Goal: Communication & Community: Answer question/provide support

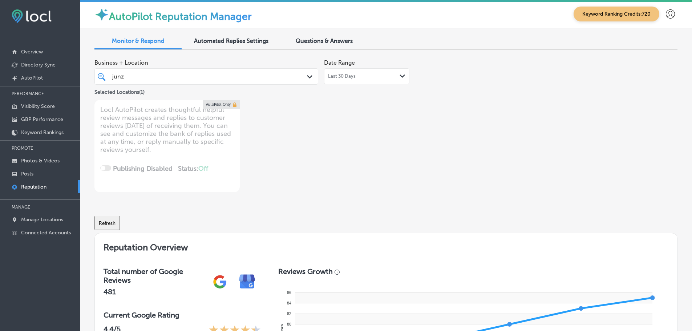
click at [396, 77] on div "Last 30 Days Path Created with Sketch." at bounding box center [366, 76] width 77 height 6
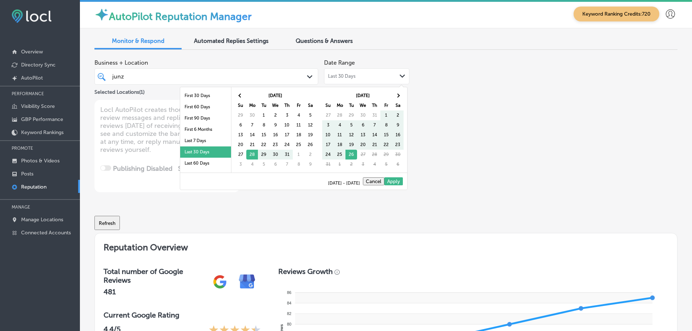
click at [185, 141] on li "Last 7 Days" at bounding box center [205, 140] width 51 height 11
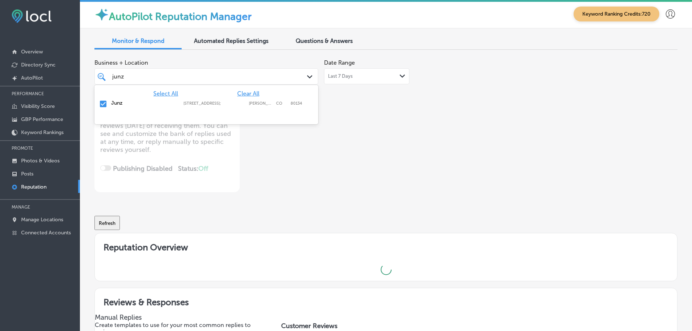
click at [300, 76] on div "junz junz" at bounding box center [207, 76] width 196 height 11
type textarea "x"
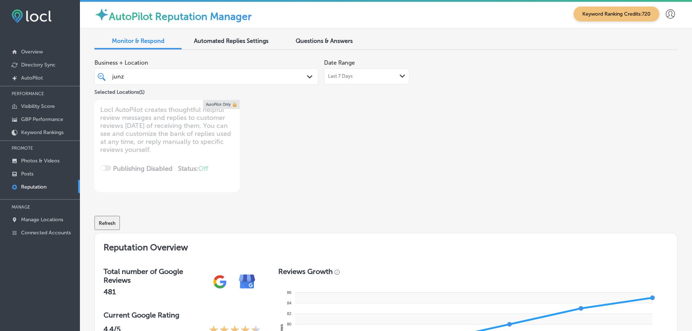
drag, startPoint x: 124, startPoint y: 76, endPoint x: 109, endPoint y: 76, distance: 14.5
click at [109, 76] on div "junz junz" at bounding box center [207, 76] width 196 height 11
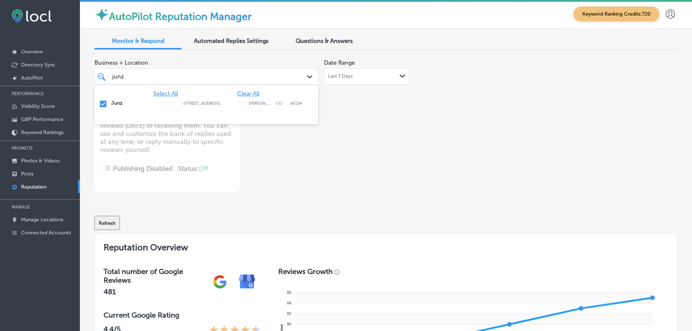
click at [125, 77] on div "junz junz" at bounding box center [197, 77] width 171 height 10
drag, startPoint x: 123, startPoint y: 76, endPoint x: 112, endPoint y: 76, distance: 11.6
click at [112, 76] on div "junz junz" at bounding box center [197, 77] width 171 height 10
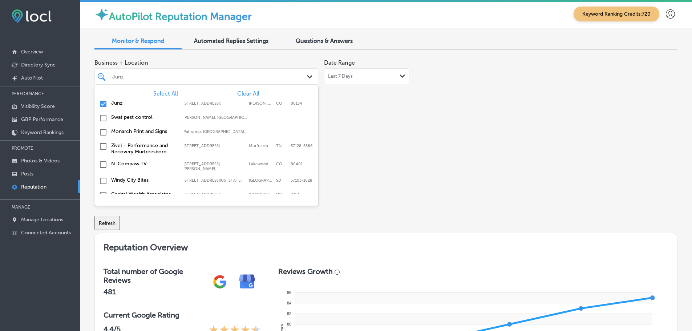
click at [163, 93] on span "Select All" at bounding box center [165, 93] width 25 height 7
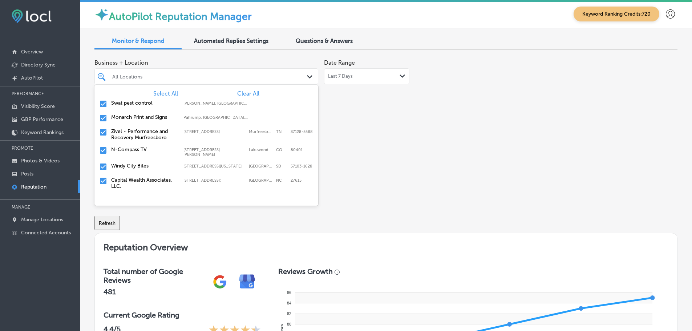
click at [118, 100] on label "Swat pest control" at bounding box center [143, 103] width 65 height 6
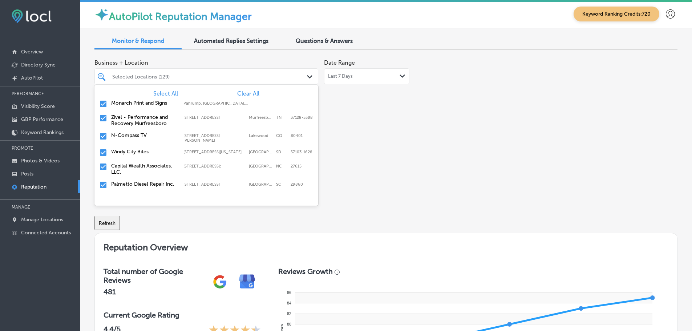
click at [120, 105] on label "Monarch Print and Signs" at bounding box center [143, 103] width 65 height 6
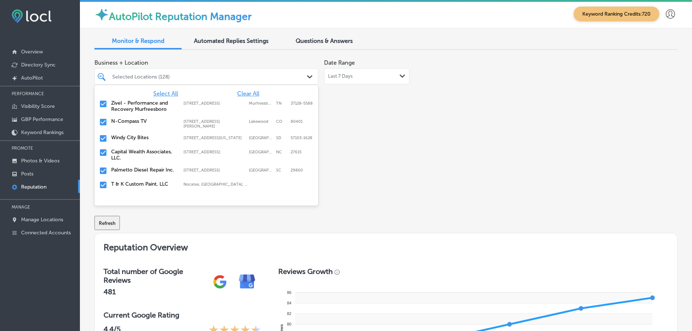
click at [120, 105] on label "Zivel - Performance and Recovery Murfreesboro" at bounding box center [143, 106] width 65 height 12
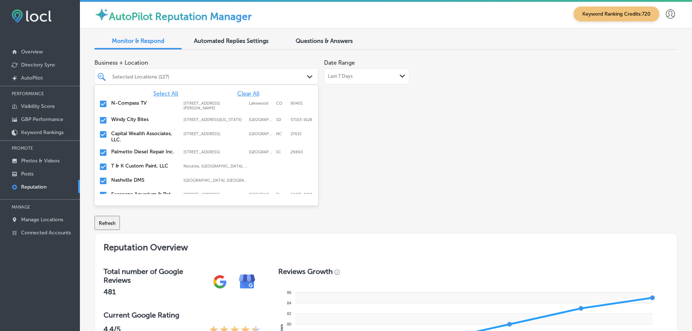
click at [120, 119] on label "Windy City Bites" at bounding box center [143, 119] width 65 height 6
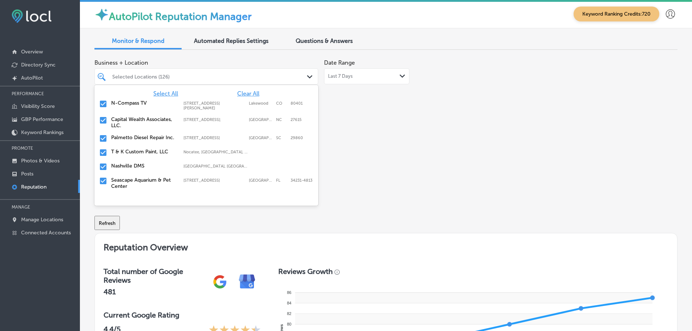
click at [119, 140] on label "Palmetto Diesel Repair Inc." at bounding box center [143, 137] width 65 height 6
click at [119, 142] on div "T & K Custom Paint, LLC [GEOGRAPHIC_DATA], [GEOGRAPHIC_DATA], [GEOGRAPHIC_DATA]…" at bounding box center [206, 138] width 218 height 11
click at [119, 142] on div "Nashville DMS [GEOGRAPHIC_DATA], [GEOGRAPHIC_DATA], [GEOGRAPHIC_DATA] | [GEOGRA…" at bounding box center [206, 138] width 218 height 11
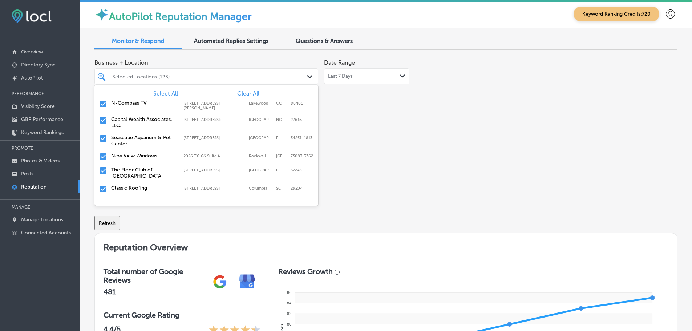
click at [119, 142] on label "Seascape Aquarium & Pet Center" at bounding box center [143, 140] width 65 height 12
click at [119, 142] on div "New View Windows 2026 TX-[GEOGRAPHIC_DATA]-3362 [GEOGRAPHIC_DATA]-3362" at bounding box center [206, 138] width 218 height 11
click at [119, 142] on label "The Floor Club of [GEOGRAPHIC_DATA]" at bounding box center [143, 140] width 65 height 12
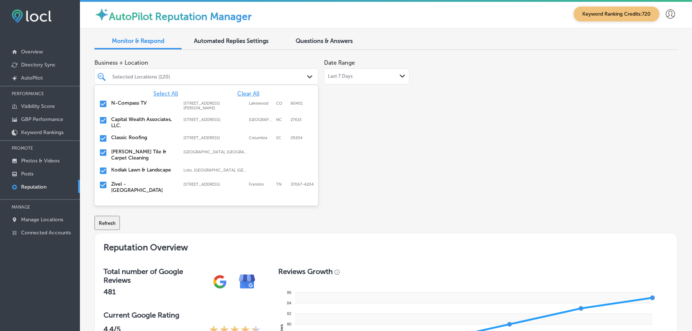
click at [119, 142] on div "Classic Roofing [STREET_ADDRESS] [STREET_ADDRESS]" at bounding box center [206, 138] width 218 height 11
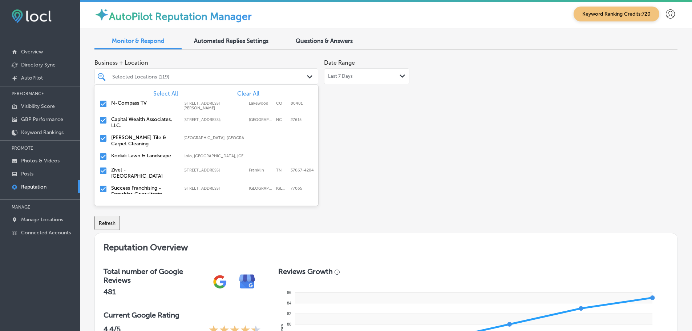
click at [126, 156] on label "Kodiak Lawn & Landscape" at bounding box center [143, 156] width 65 height 6
click at [123, 177] on label "Success Franchising - Franchise Consultants" at bounding box center [143, 177] width 65 height 12
click at [120, 178] on div "Royal Garage Doors [STREET_ADDRESS][GEOGRAPHIC_DATA][STREET_ADDRESS]" at bounding box center [206, 174] width 218 height 11
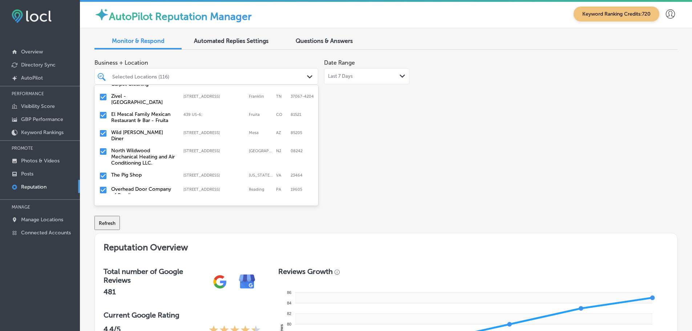
scroll to position [73, 0]
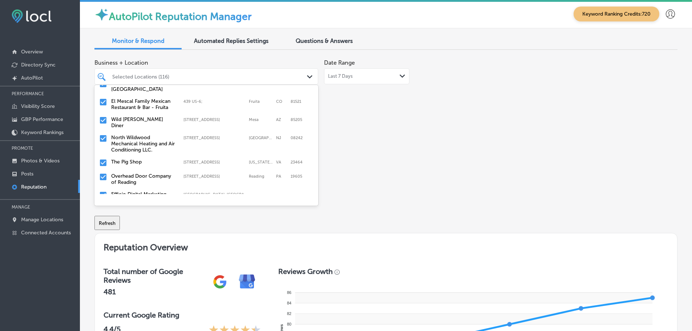
click at [121, 136] on label "North Wildwood Mechanical Heating and Air Conditioning LLC." at bounding box center [143, 143] width 65 height 19
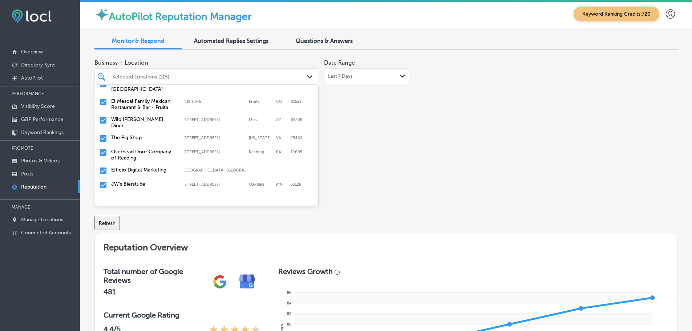
scroll to position [109, 0]
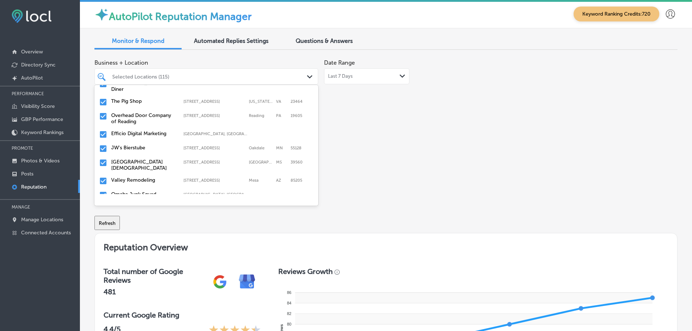
click at [133, 113] on label "Overhead Door Company of Reading" at bounding box center [143, 118] width 65 height 12
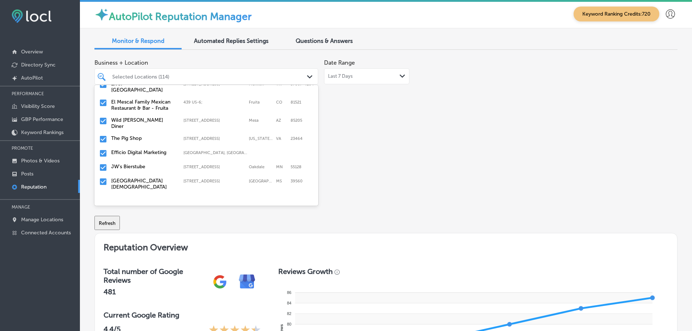
scroll to position [73, 0]
click at [128, 163] on label "JW's Bierstube" at bounding box center [143, 166] width 65 height 6
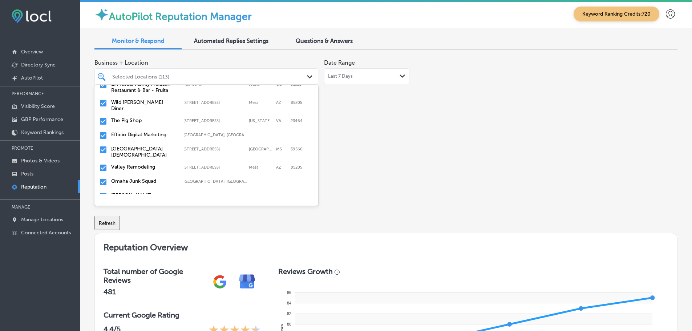
scroll to position [109, 0]
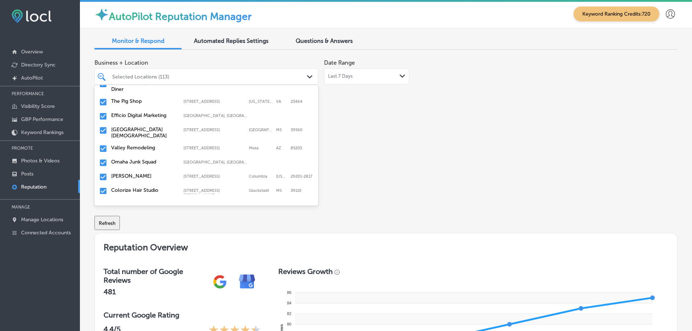
click at [125, 128] on label "[GEOGRAPHIC_DATA][DEMOGRAPHIC_DATA]" at bounding box center [143, 132] width 65 height 12
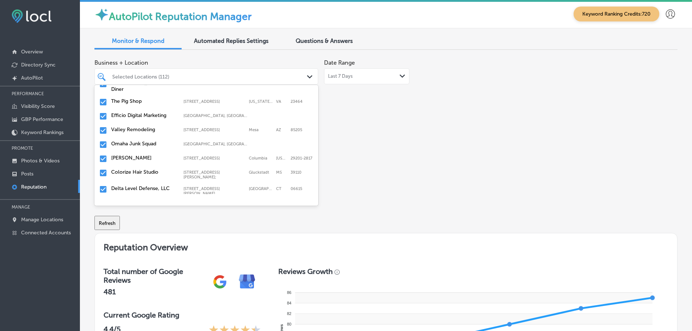
click at [123, 130] on div "Valley Remodeling [STREET_ADDRESS][GEOGRAPHIC_DATA][STREET_ADDRESS]" at bounding box center [206, 130] width 218 height 11
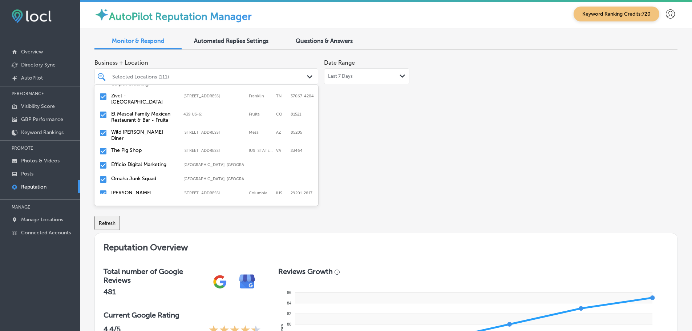
scroll to position [73, 0]
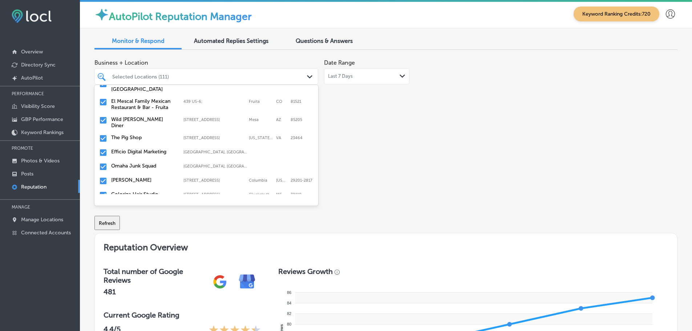
click at [137, 163] on label "Omaha Junk Squad" at bounding box center [143, 166] width 65 height 6
click at [130, 163] on label "[PERSON_NAME]" at bounding box center [143, 166] width 65 height 6
click at [140, 163] on label "Colorize Hair Studio" at bounding box center [143, 166] width 65 height 6
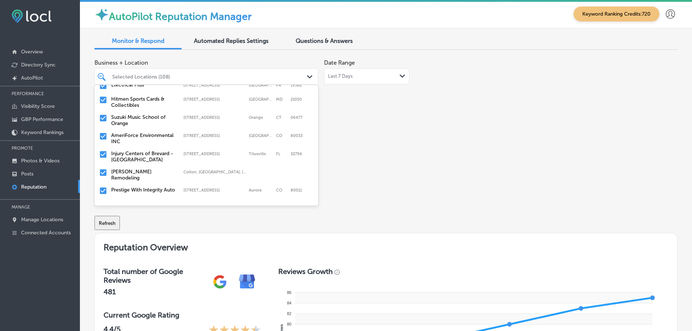
scroll to position [182, 0]
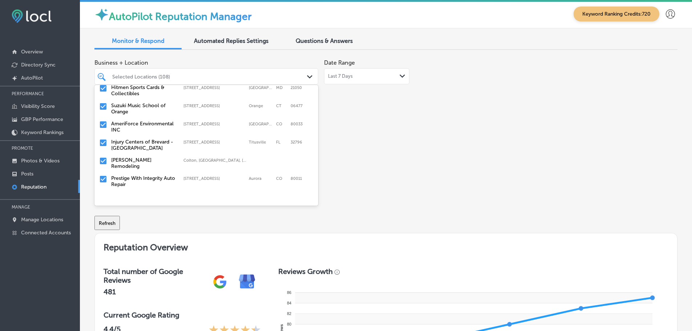
click at [154, 157] on label "[PERSON_NAME] Remodeling" at bounding box center [143, 163] width 65 height 12
click at [135, 157] on label "Prestige With Integrity Auto Repair" at bounding box center [143, 163] width 65 height 12
click at [133, 171] on label "Tri Force [MEDICAL_DATA]" at bounding box center [143, 174] width 65 height 6
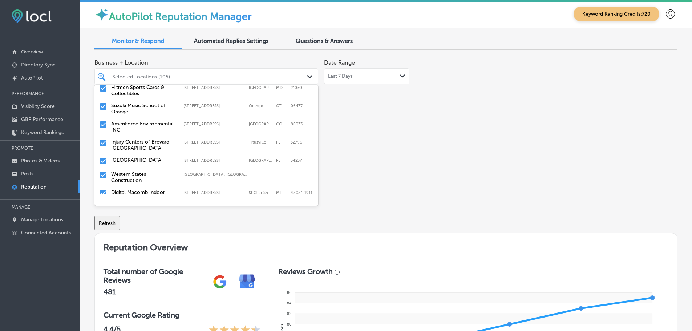
scroll to position [218, 0]
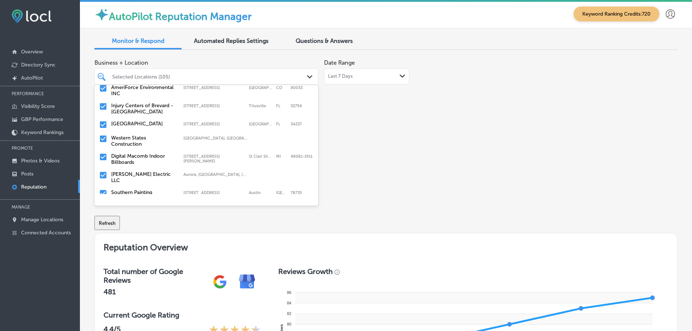
click at [120, 135] on label "Western States Construction" at bounding box center [143, 141] width 65 height 12
click at [155, 152] on div "[PERSON_NAME] Electric LLC [GEOGRAPHIC_DATA], [GEOGRAPHIC_DATA], [GEOGRAPHIC_DA…" at bounding box center [206, 159] width 218 height 15
click at [152, 153] on label "Southern Painting [GEOGRAPHIC_DATA]" at bounding box center [143, 159] width 65 height 12
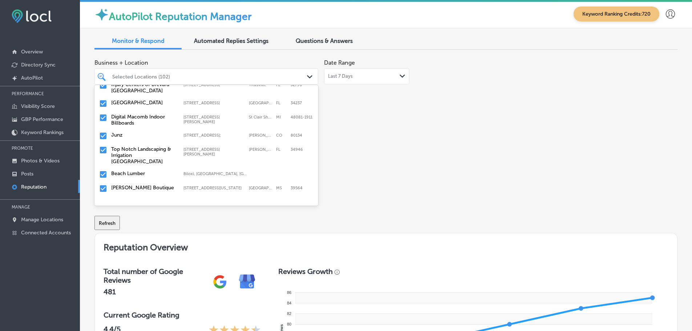
scroll to position [254, 0]
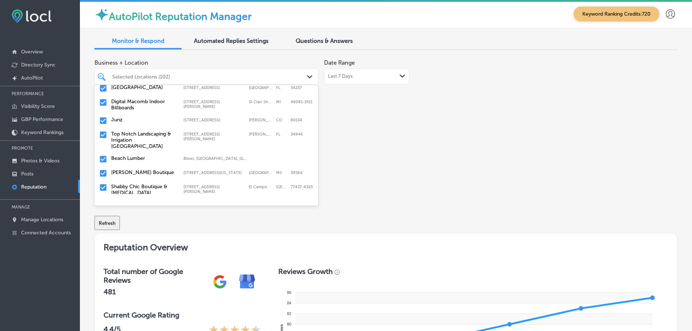
click at [149, 131] on label "Top Notch Landscaping & Irrigation [GEOGRAPHIC_DATA]" at bounding box center [143, 140] width 65 height 19
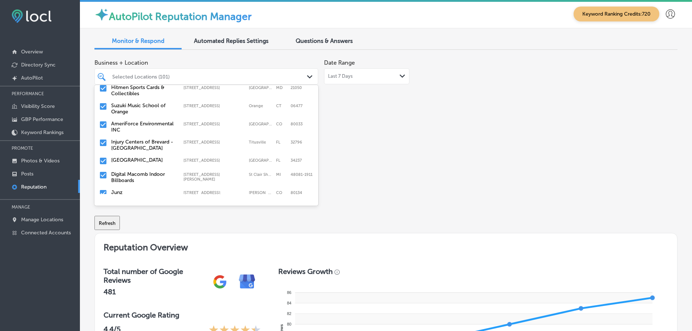
scroll to position [218, 0]
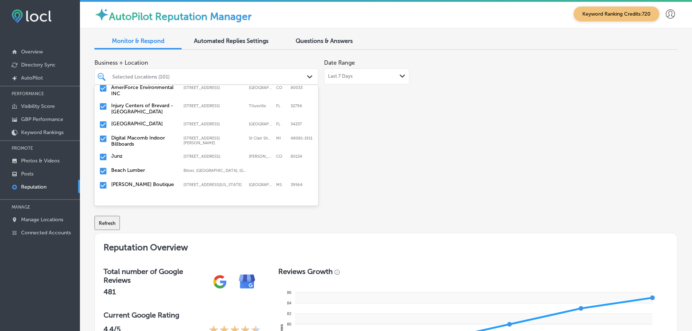
click at [142, 167] on label "Beach Lumber" at bounding box center [143, 170] width 65 height 6
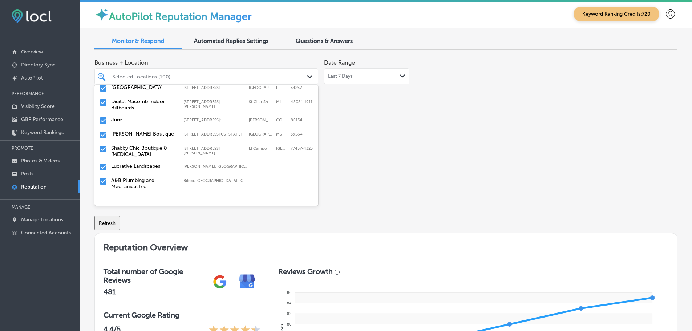
click at [148, 147] on label "Shabby Chic Boutique & [MEDICAL_DATA]" at bounding box center [143, 151] width 65 height 12
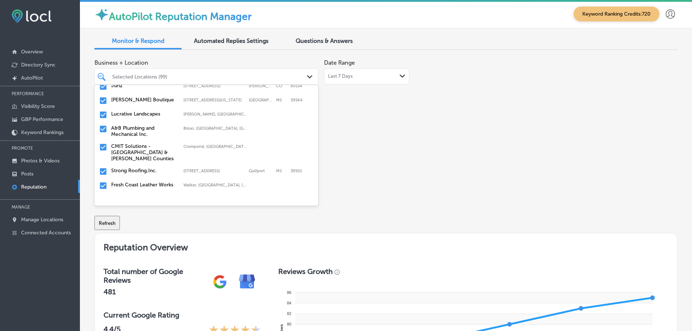
scroll to position [291, 0]
click at [142, 125] on label "A&B Plumbing and Mechanical Inc." at bounding box center [143, 129] width 65 height 12
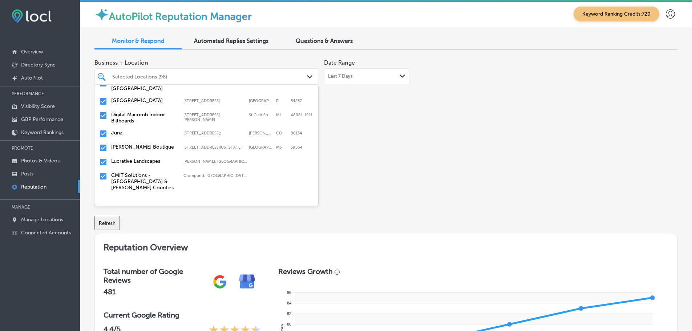
scroll to position [254, 0]
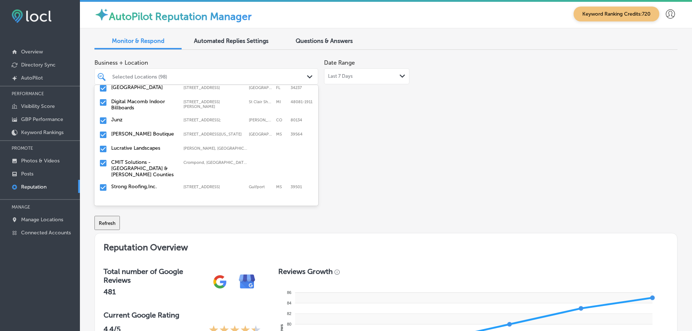
click at [142, 145] on label "Lucrative Landscapes" at bounding box center [143, 148] width 65 height 6
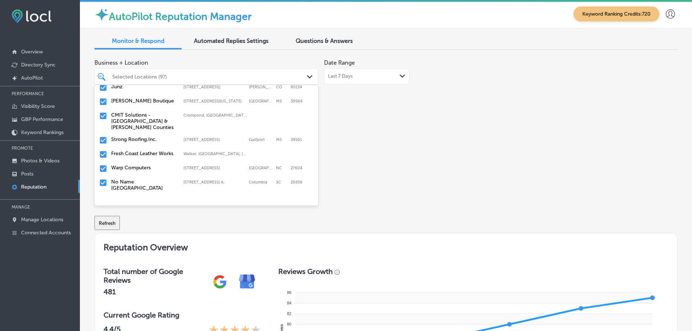
scroll to position [291, 0]
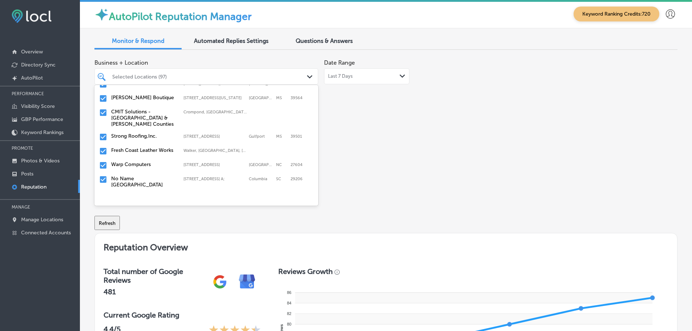
click at [130, 109] on label "CMIT Solutions - [GEOGRAPHIC_DATA] & [PERSON_NAME] Counties" at bounding box center [143, 118] width 65 height 19
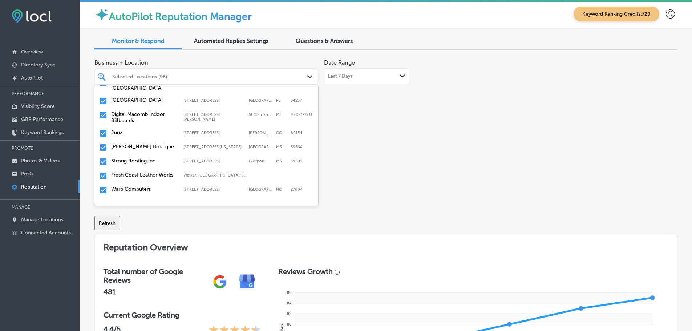
scroll to position [254, 0]
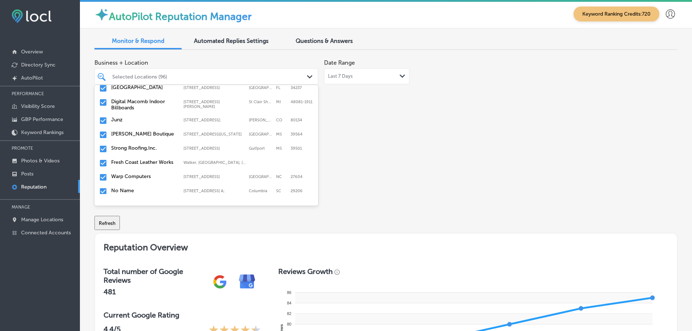
click at [146, 145] on label "Strong Roofing,Inc." at bounding box center [143, 148] width 65 height 6
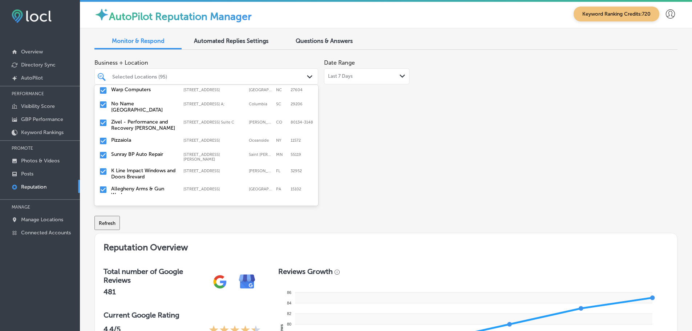
scroll to position [291, 0]
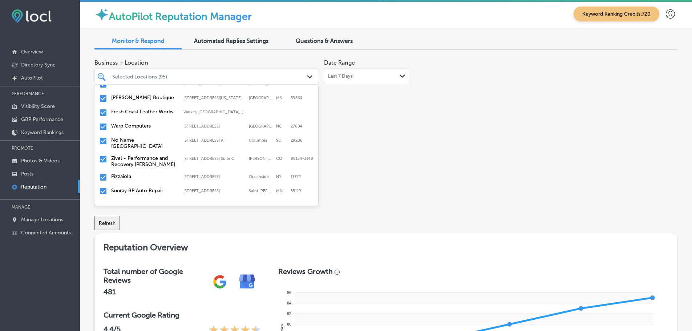
click at [130, 109] on label "Fresh Coast Leather Works" at bounding box center [143, 112] width 65 height 6
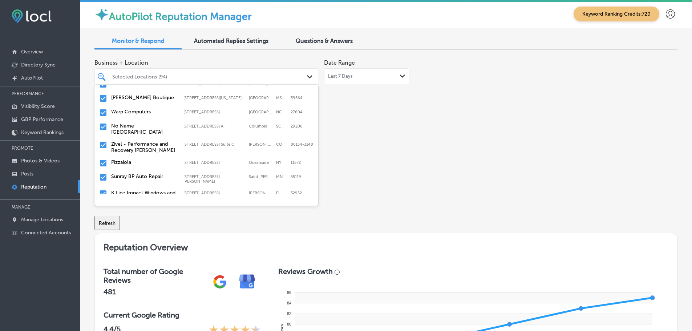
click at [141, 123] on label "No Name [GEOGRAPHIC_DATA]" at bounding box center [143, 129] width 65 height 12
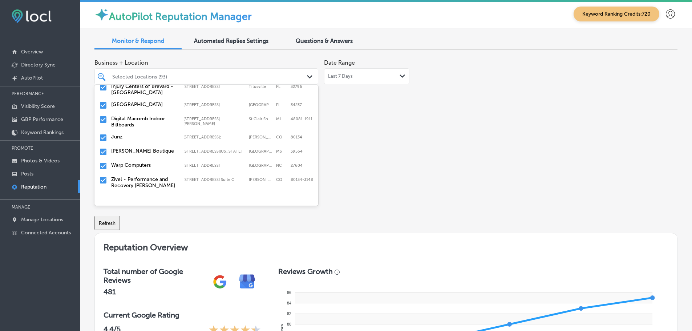
scroll to position [254, 0]
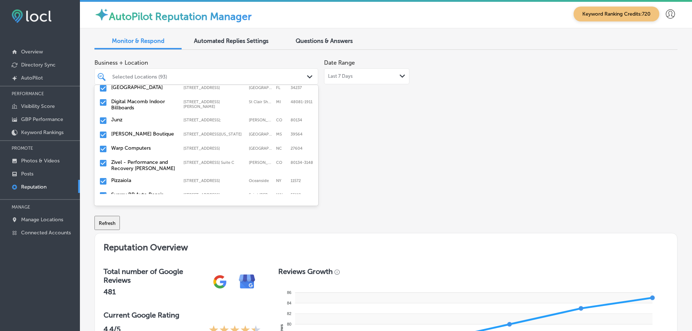
click at [144, 145] on label "Warp Computers" at bounding box center [143, 148] width 65 height 6
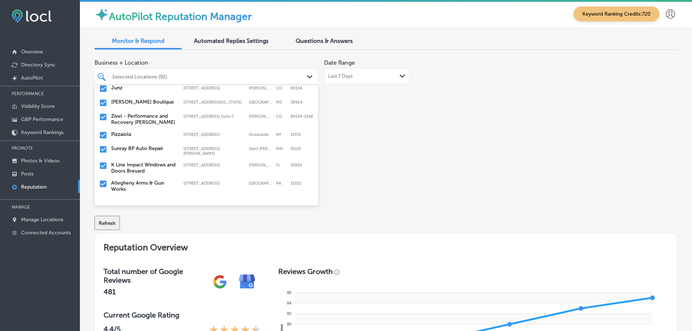
scroll to position [291, 0]
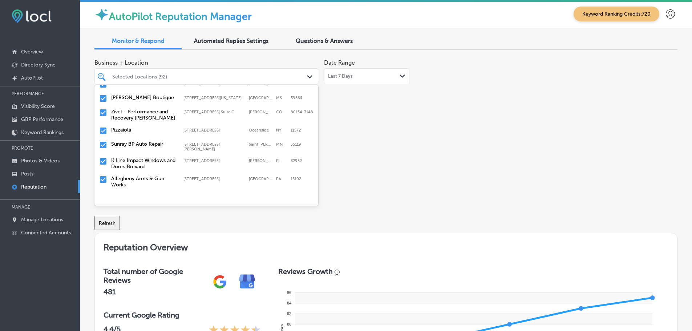
click at [134, 113] on label "Zivel - Performance and Recovery [PERSON_NAME]" at bounding box center [143, 115] width 65 height 12
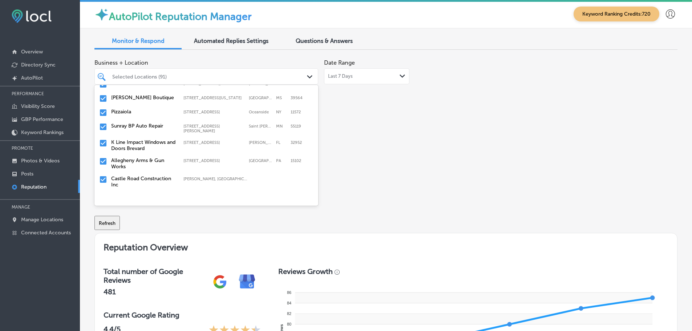
click at [146, 139] on label "K Line Impact Windows and Doors Brevard" at bounding box center [143, 145] width 65 height 12
click at [147, 158] on label "Castle Road Construction Inc" at bounding box center [143, 163] width 65 height 12
click at [149, 157] on label "Cascade Creative Media" at bounding box center [143, 160] width 65 height 6
click at [142, 157] on label "[PERSON_NAME] Lends dba Goldengate Mortgage, Inc." at bounding box center [143, 166] width 65 height 19
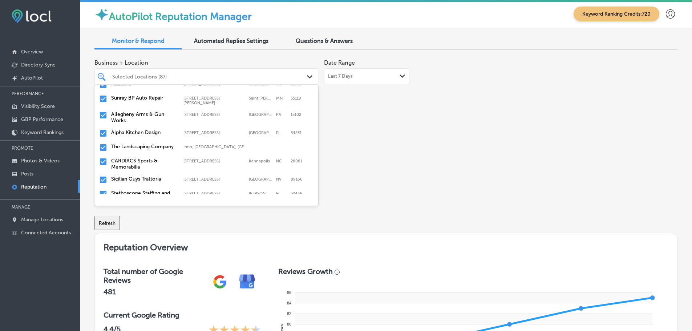
scroll to position [327, 0]
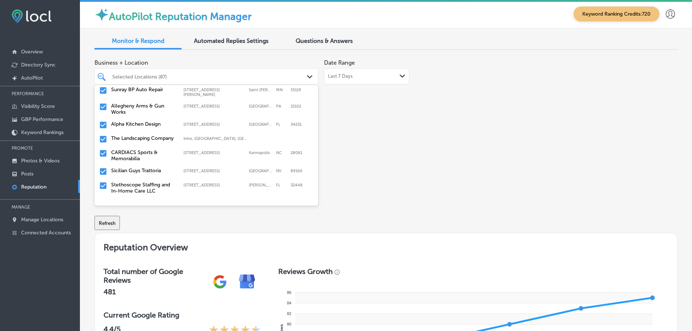
click at [144, 149] on label "CARDIACS Sports & Memorabilia" at bounding box center [143, 155] width 65 height 12
click at [132, 135] on label "The Landscaping Company" at bounding box center [143, 138] width 65 height 6
click at [136, 135] on label "Sicilian Guys Trattoria" at bounding box center [143, 138] width 65 height 6
click at [135, 136] on label "Stethoscope Staffing and In-Home Care LLC" at bounding box center [143, 141] width 65 height 12
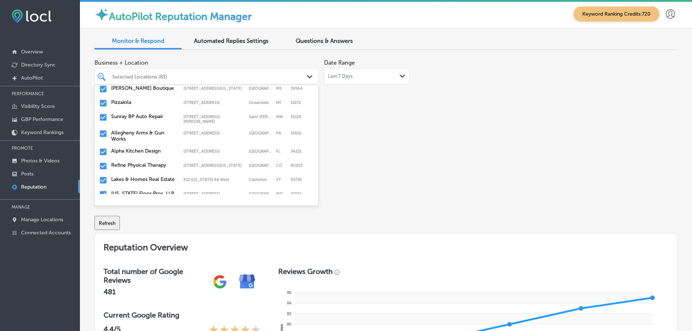
scroll to position [291, 0]
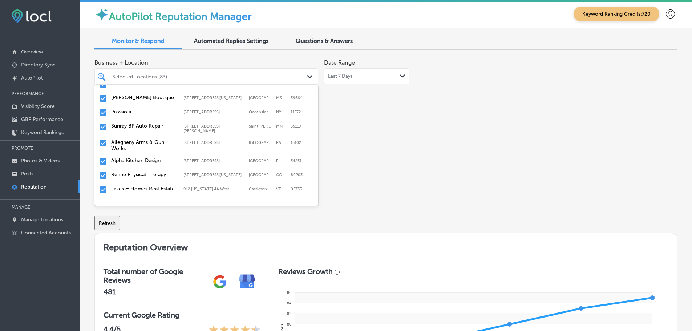
click at [133, 172] on label "Refine Physical Therapy" at bounding box center [143, 175] width 65 height 6
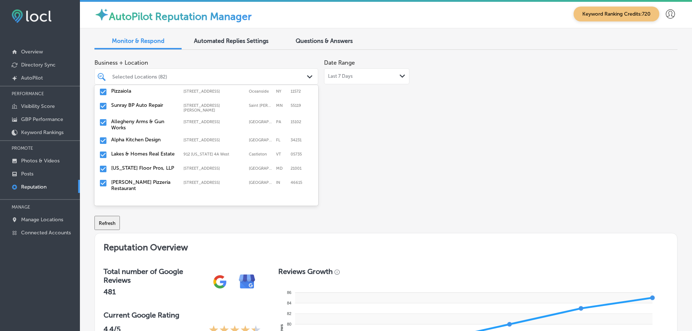
scroll to position [327, 0]
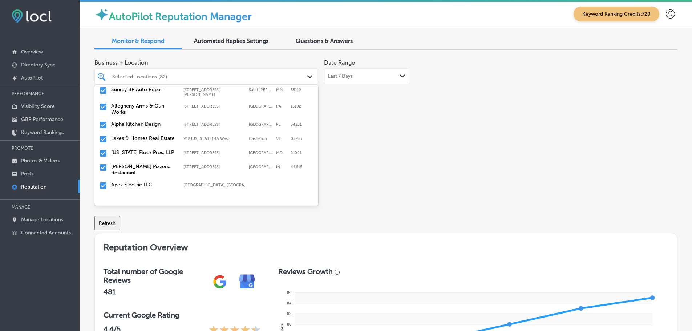
click at [144, 149] on label "[US_STATE] Floor Pros, LLP" at bounding box center [143, 152] width 65 height 6
click at [146, 149] on label "[PERSON_NAME] Pizzeria Restaurant" at bounding box center [143, 155] width 65 height 12
click at [146, 149] on label "Apex Electric LLC" at bounding box center [143, 152] width 65 height 6
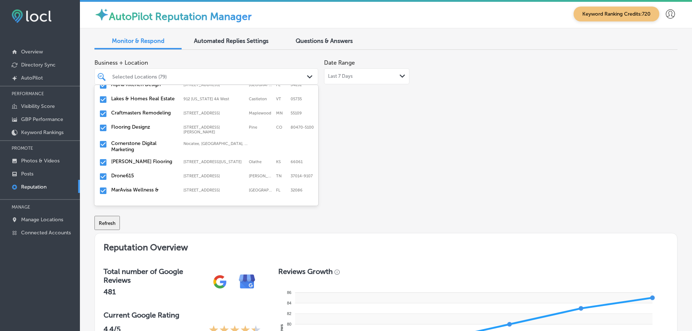
scroll to position [354, 0]
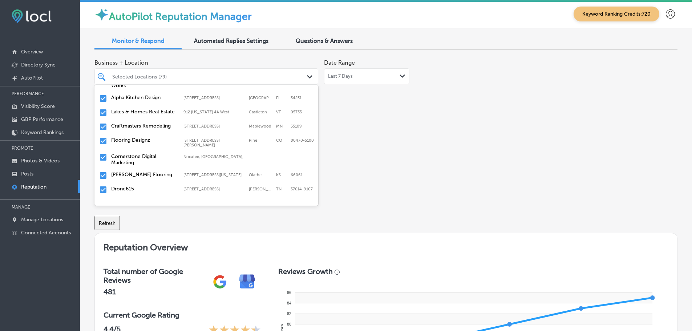
click at [146, 123] on label "Craftmasters Remodeling" at bounding box center [143, 126] width 65 height 6
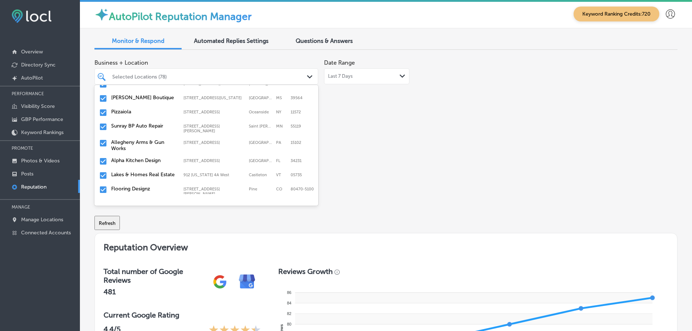
scroll to position [364, 0]
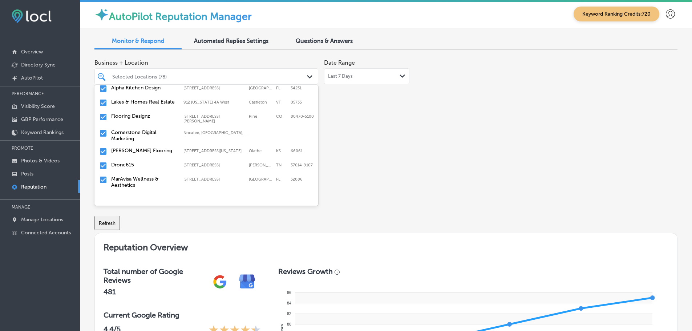
click at [138, 115] on label "Flooring Designz" at bounding box center [143, 116] width 65 height 6
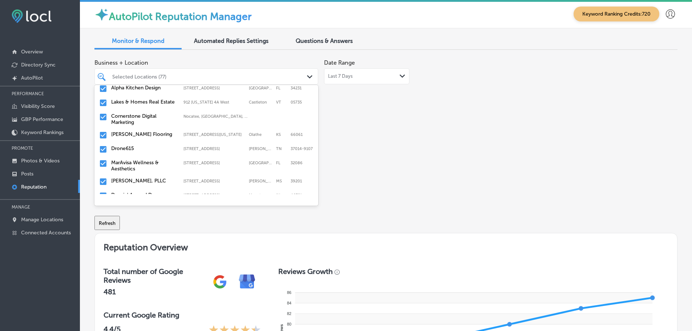
click at [138, 132] on label "[PERSON_NAME] Flooring" at bounding box center [143, 134] width 65 height 6
click at [111, 131] on div "Drone615 [STREET_ADDRESS][PERSON_NAME] [STREET_ADDRESS][PERSON_NAME]" at bounding box center [206, 135] width 218 height 11
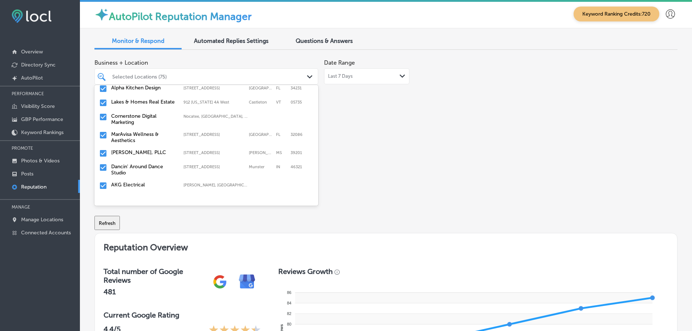
click at [137, 135] on label "MarAvisa Wellness & Aesthetics" at bounding box center [143, 137] width 65 height 12
click at [131, 131] on label "[PERSON_NAME], PLLC" at bounding box center [143, 134] width 65 height 6
click at [147, 133] on label "Dancin' Around Dance Studio" at bounding box center [143, 137] width 65 height 12
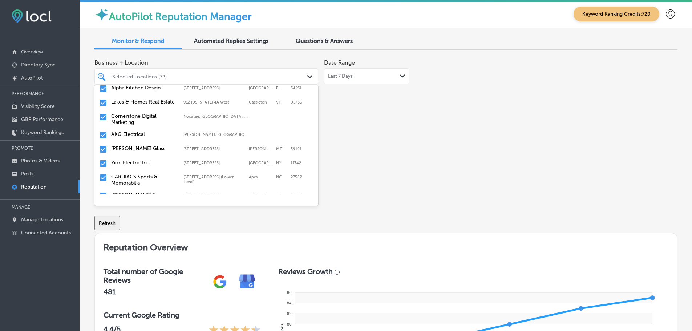
click at [135, 132] on label "AKG Electrical" at bounding box center [143, 134] width 65 height 6
click at [141, 160] on label "CARDIACS Sports & Memorabilia" at bounding box center [143, 166] width 65 height 12
click at [141, 160] on label "[PERSON_NAME] Farm Garden DBA Cobleskill Agway" at bounding box center [143, 169] width 65 height 19
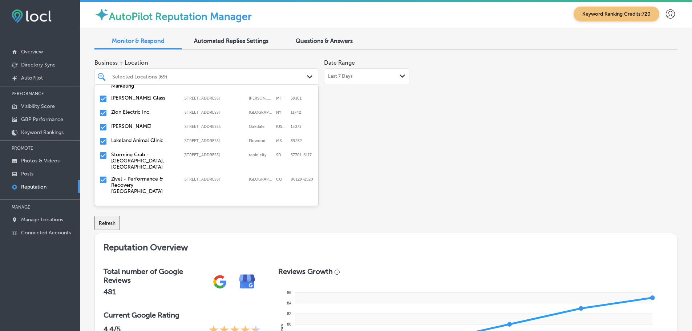
click at [140, 141] on div "[GEOGRAPHIC_DATA] [STREET_ADDRESS][GEOGRAPHIC_DATA][STREET_ADDRESS]" at bounding box center [206, 141] width 218 height 11
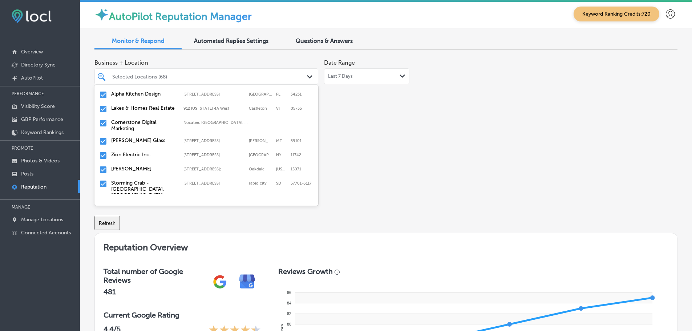
scroll to position [364, 0]
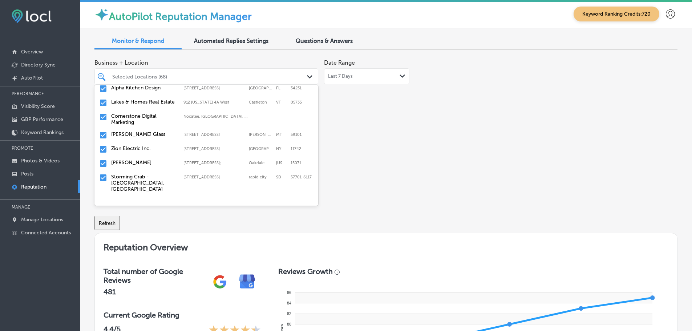
click at [141, 174] on label "Storming Crab - [GEOGRAPHIC_DATA], [GEOGRAPHIC_DATA]" at bounding box center [143, 183] width 65 height 19
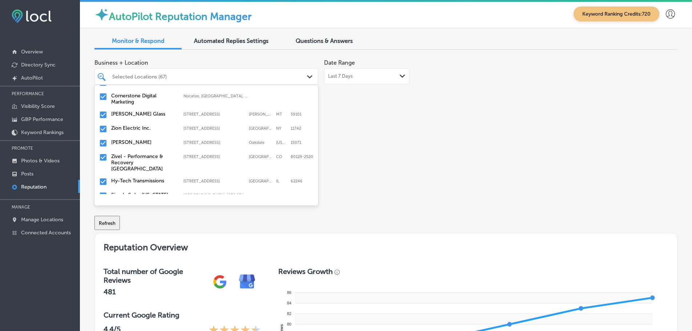
scroll to position [400, 0]
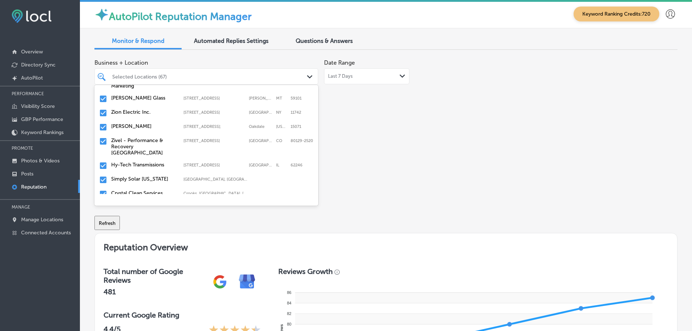
click at [147, 144] on label "Zivel - Performance & Recovery [GEOGRAPHIC_DATA]" at bounding box center [143, 146] width 65 height 19
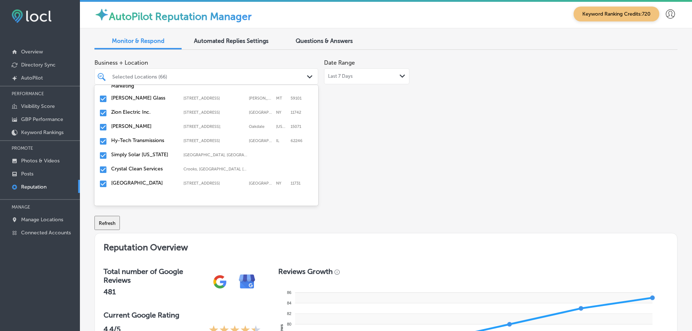
click at [147, 144] on div "Hy-Tech Transmissions [STREET_ADDRESS] [STREET_ADDRESS]" at bounding box center [207, 141] width 224 height 14
click at [148, 140] on div "Simply Solar [US_STATE] [GEOGRAPHIC_DATA], [GEOGRAPHIC_DATA], [GEOGRAPHIC_DATA]…" at bounding box center [206, 141] width 218 height 11
click at [144, 137] on label "Crystal Clean Services" at bounding box center [143, 140] width 65 height 6
click at [144, 153] on label "The Crew Janitorial" at bounding box center [143, 155] width 65 height 6
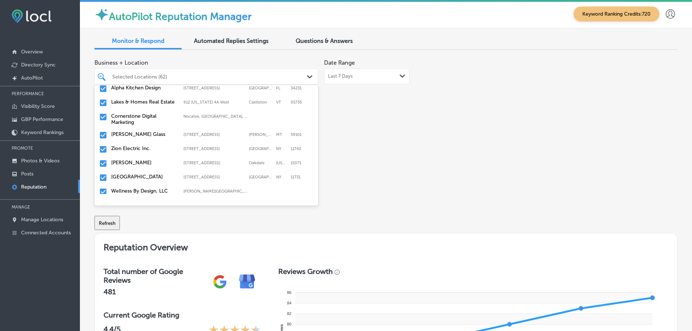
scroll to position [436, 0]
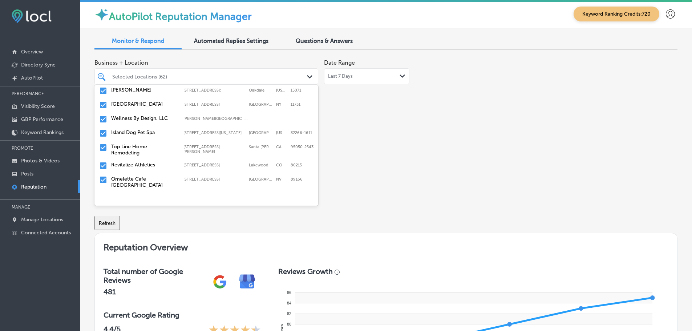
click at [140, 149] on label "Top Line Home Remodeling" at bounding box center [143, 150] width 65 height 12
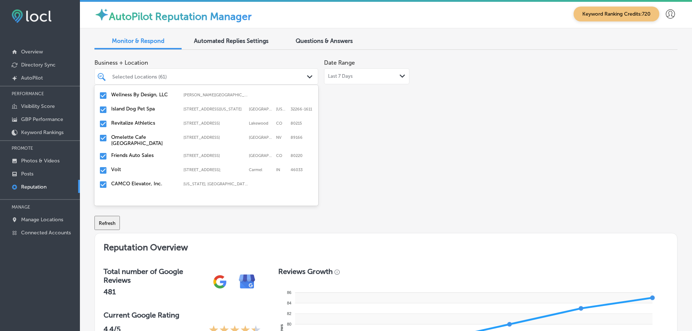
scroll to position [473, 0]
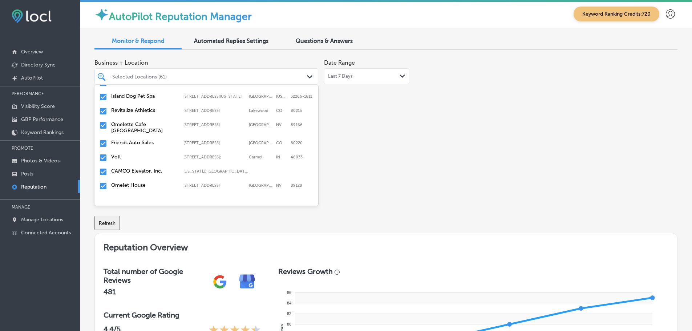
click at [148, 111] on label "Revitalize Athletics" at bounding box center [143, 110] width 65 height 6
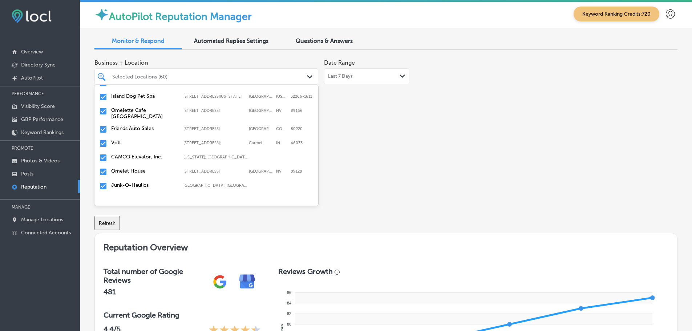
click at [144, 129] on label "Friends Auto Sales" at bounding box center [143, 128] width 65 height 6
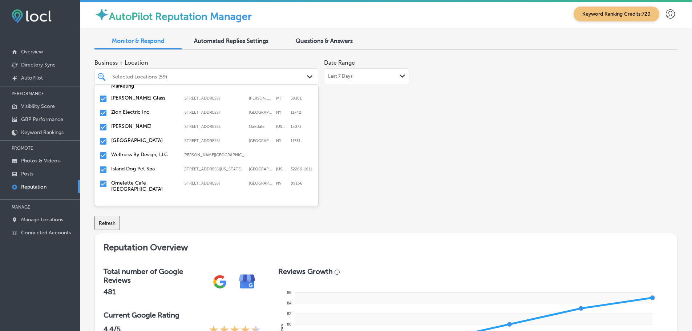
scroll to position [436, 0]
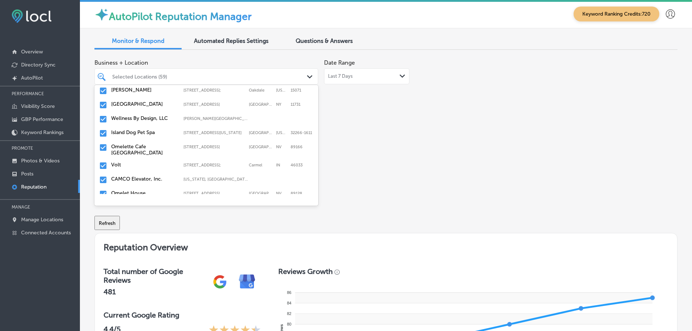
click at [115, 160] on div "Volt [STREET_ADDRESS] [STREET_ADDRESS]" at bounding box center [206, 165] width 218 height 11
click at [143, 166] on label "CAMCO Elevator, Inc." at bounding box center [143, 165] width 65 height 6
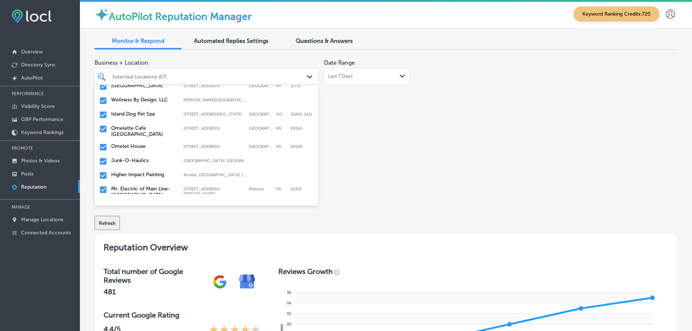
scroll to position [473, 0]
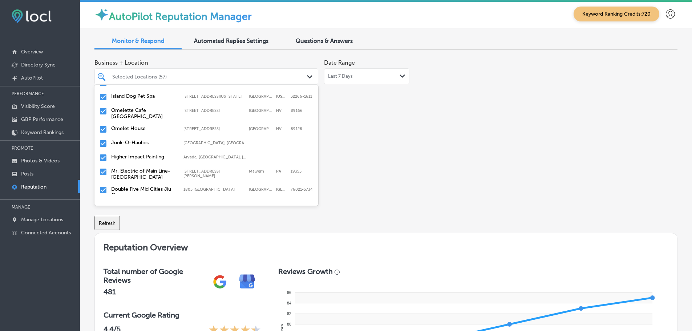
click at [128, 130] on label "Omelet House" at bounding box center [143, 128] width 65 height 6
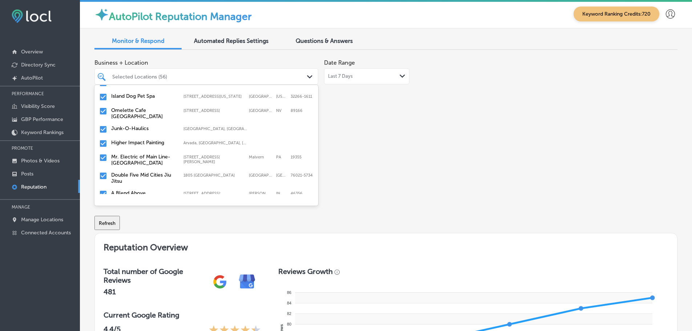
click at [143, 129] on label "Junk-O-Haulics" at bounding box center [143, 128] width 65 height 6
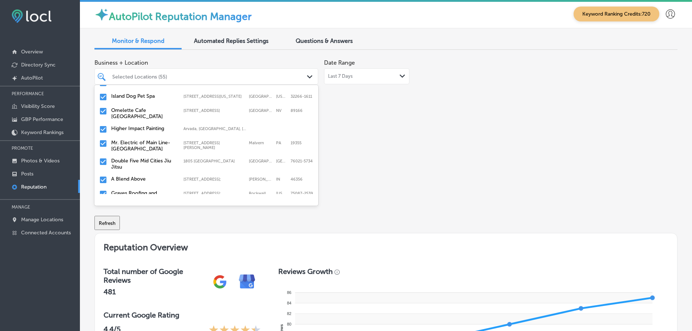
click at [156, 145] on label "Mr. Electric of Main Line-[GEOGRAPHIC_DATA]" at bounding box center [143, 146] width 65 height 12
click at [141, 146] on label "Double Five Mid Cities Jiu Jitsu" at bounding box center [143, 146] width 65 height 12
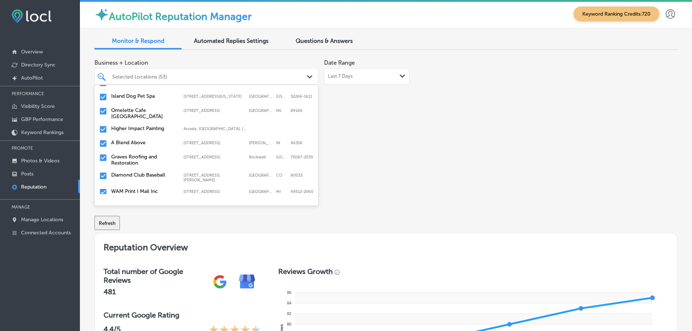
click at [142, 154] on label "Graves Roofing and Restoration" at bounding box center [143, 160] width 65 height 12
click at [142, 154] on label "Diamond Club Baseball" at bounding box center [143, 157] width 65 height 6
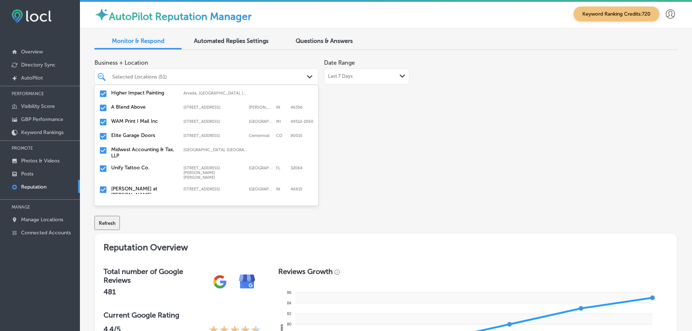
scroll to position [509, 0]
click at [143, 137] on label "Elite Garage Doors" at bounding box center [143, 135] width 65 height 6
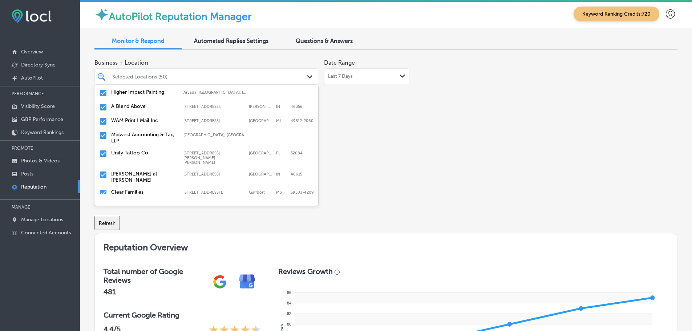
click at [142, 140] on label "Midwest Accounting & Tax, LLP" at bounding box center [143, 138] width 65 height 12
click at [140, 138] on div "Unify Tattoo Co. [STREET_ADDRESS][PERSON_NAME][PERSON_NAME][PERSON_NAME] [STREE…" at bounding box center [192, 139] width 162 height 15
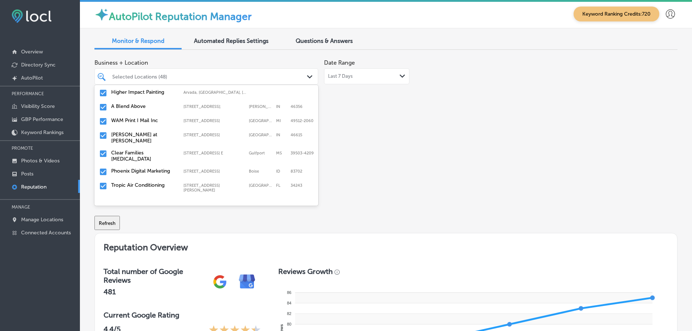
click at [140, 136] on label "[PERSON_NAME] at [PERSON_NAME]" at bounding box center [143, 138] width 65 height 12
click at [142, 138] on label "Clear Families [MEDICAL_DATA]" at bounding box center [143, 138] width 65 height 12
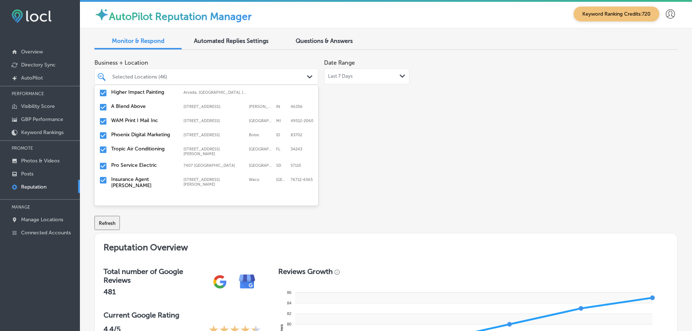
click at [144, 136] on label "Phoenix Digital Marketing" at bounding box center [143, 135] width 65 height 6
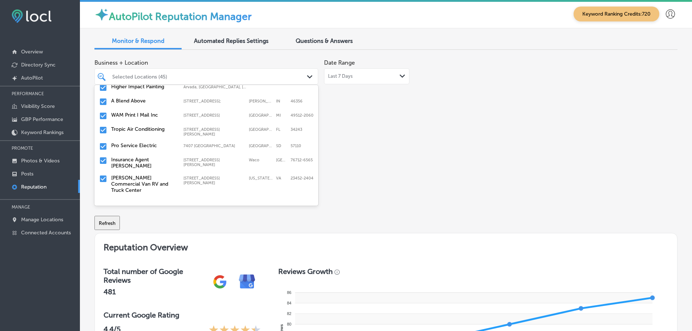
scroll to position [514, 0]
click at [142, 130] on label "Tropic Air Conditioning" at bounding box center [143, 130] width 65 height 6
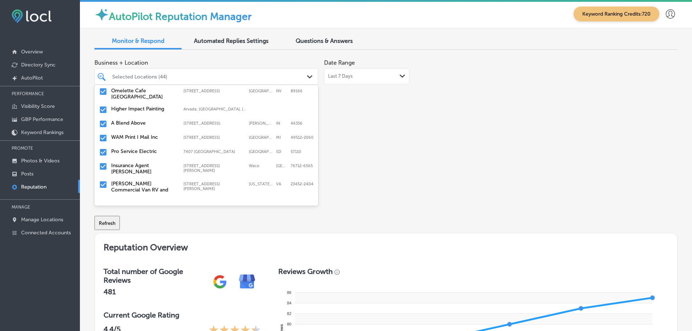
scroll to position [509, 0]
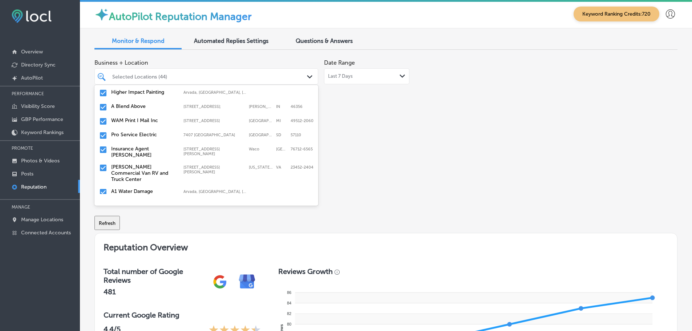
click at [148, 132] on label "Pro Service Electric" at bounding box center [143, 135] width 65 height 6
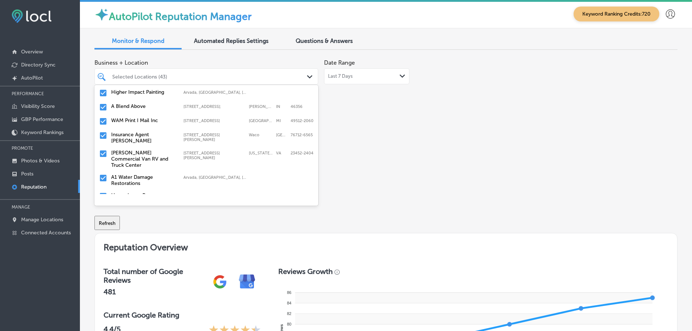
click at [148, 132] on label "Insurance Agent [PERSON_NAME]" at bounding box center [143, 138] width 65 height 12
click at [148, 132] on label "[PERSON_NAME] Commercial Van RV and Truck Center" at bounding box center [143, 141] width 65 height 19
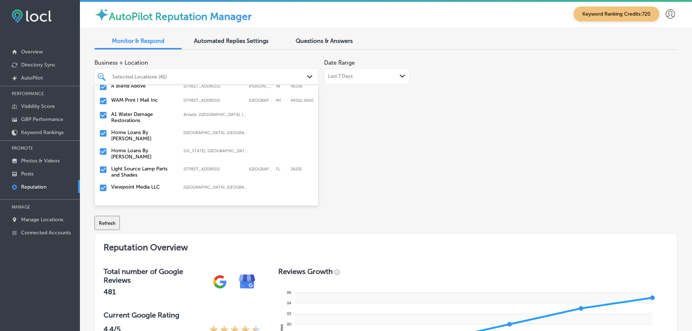
scroll to position [545, 0]
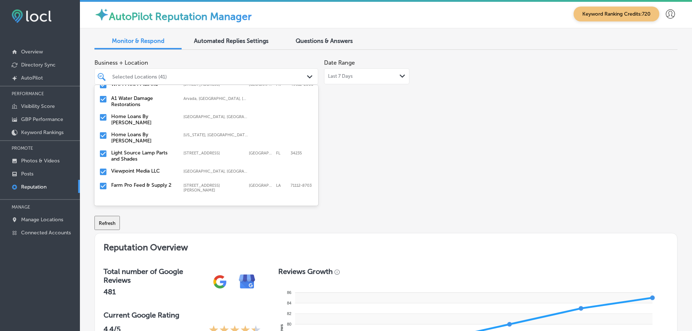
click at [147, 123] on div "Home Loans By [PERSON_NAME], [GEOGRAPHIC_DATA], [GEOGRAPHIC_DATA] | [GEOGRAPHIC…" at bounding box center [207, 120] width 224 height 18
click at [138, 121] on div "Home Loans By [PERSON_NAME] [US_STATE], [GEOGRAPHIC_DATA] | [GEOGRAPHIC_DATA], …" at bounding box center [206, 119] width 218 height 15
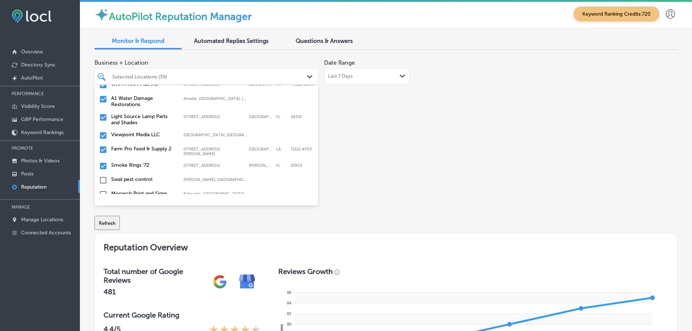
click at [145, 148] on label "Farm Pro Feed & Supply 2" at bounding box center [143, 149] width 65 height 6
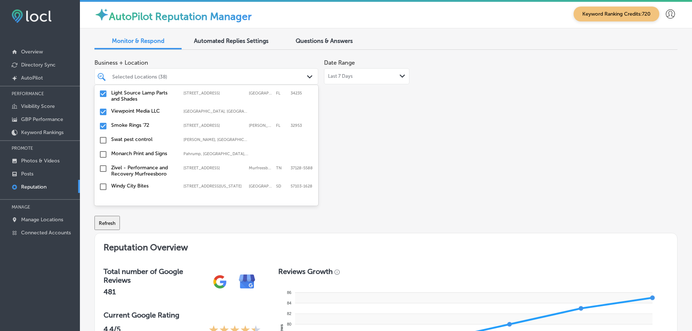
scroll to position [582, 0]
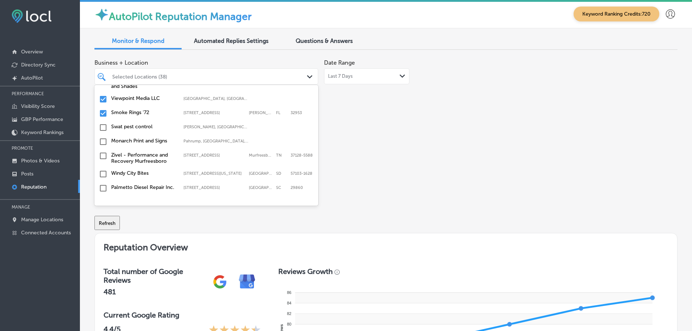
click at [136, 116] on div "Smoke Rings '72 [STREET_ADDRESS][GEOGRAPHIC_DATA][STREET_ADDRESS]" at bounding box center [206, 113] width 218 height 11
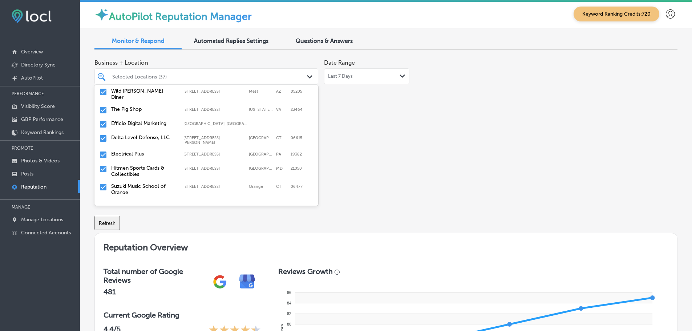
scroll to position [109, 0]
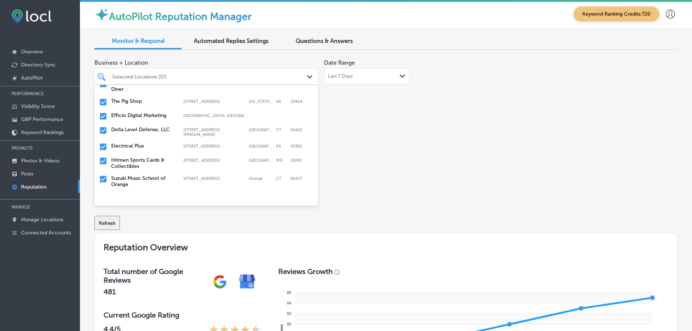
click at [123, 98] on label "The Pig Shop" at bounding box center [143, 101] width 65 height 6
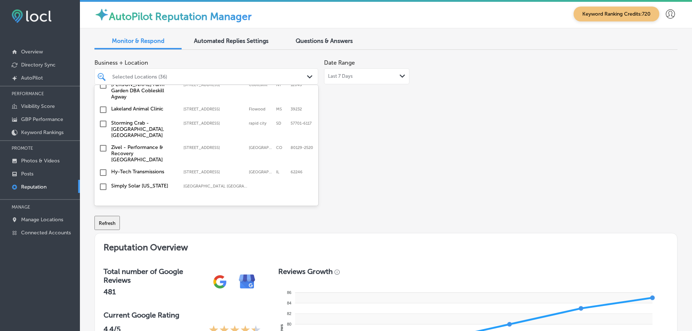
scroll to position [1599, 0]
click at [145, 166] on label "Hy-Tech Transmissions" at bounding box center [143, 169] width 65 height 6
type textarea "x"
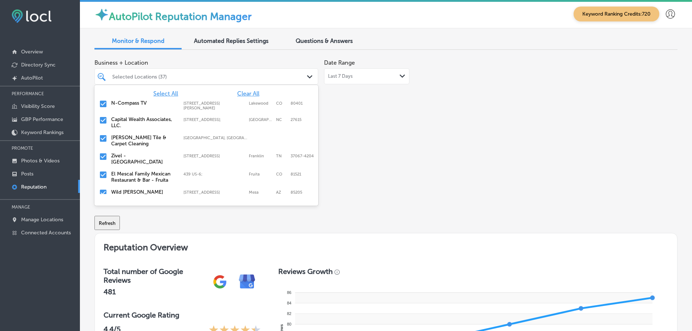
click at [338, 155] on div "Business + Location [STREET_ADDRESS] [STREET_ADDRESS]. 131 results available. U…" at bounding box center [270, 124] width 350 height 137
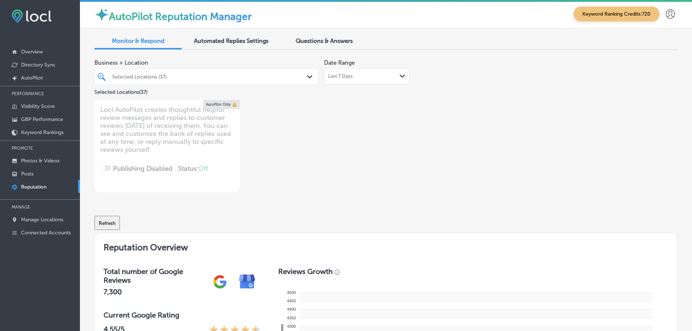
type textarea "x"
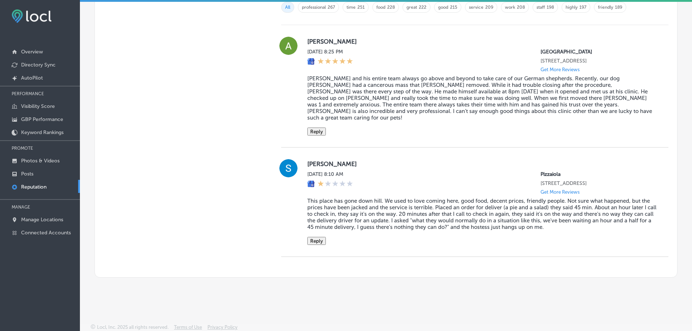
scroll to position [520, 0]
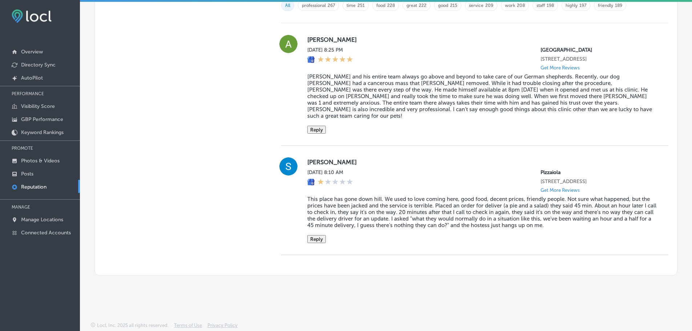
click at [303, 77] on div "[PERSON_NAME] [DATE] 8:25 PM [GEOGRAPHIC_DATA] [STREET_ADDRESS] Get More Review…" at bounding box center [474, 84] width 387 height 99
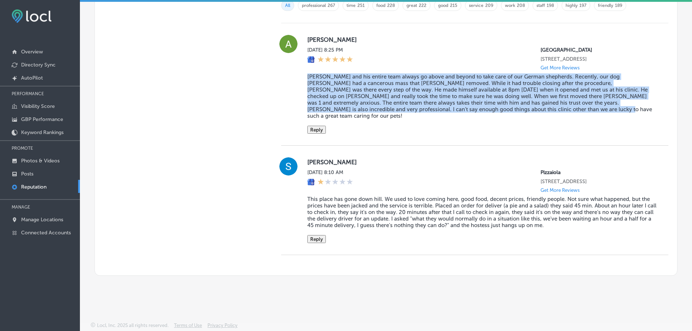
drag, startPoint x: 303, startPoint y: 75, endPoint x: 516, endPoint y: 108, distance: 215.6
click at [517, 108] on div "[PERSON_NAME] [DATE] 8:25 PM [GEOGRAPHIC_DATA] [STREET_ADDRESS] Get More Review…" at bounding box center [474, 84] width 387 height 99
copy blockquote "[PERSON_NAME] and his entire team always go above and beyond to take care of ou…"
click at [312, 126] on button "Reply" at bounding box center [317, 130] width 19 height 8
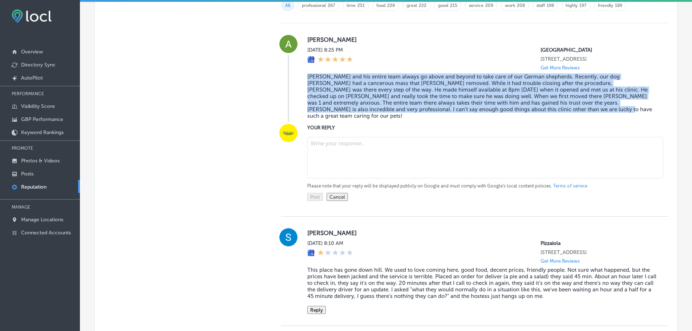
scroll to position [519, 0]
drag, startPoint x: 335, startPoint y: 140, endPoint x: 339, endPoint y: 140, distance: 4.0
click at [336, 140] on textarea at bounding box center [486, 158] width 356 height 41
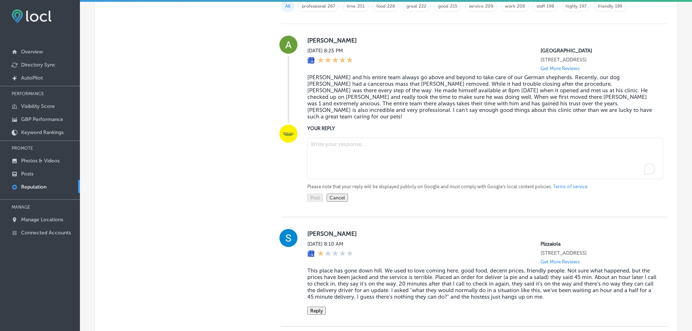
paste textarea "Thank you so much for your kind words! We're so glad to hear that [PERSON_NAME]…"
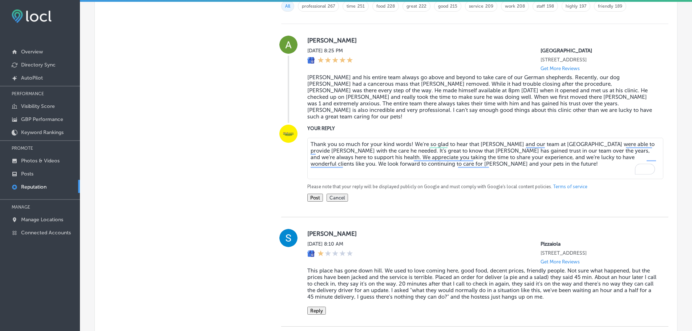
click at [409, 138] on textarea "Thank you so much for your kind words! We're so glad to hear that [PERSON_NAME]…" at bounding box center [486, 158] width 356 height 41
type textarea "Thank you so much for your kind words, [PERSON_NAME]! We're so glad to hear tha…"
click at [314, 196] on button "Post" at bounding box center [316, 198] width 16 height 8
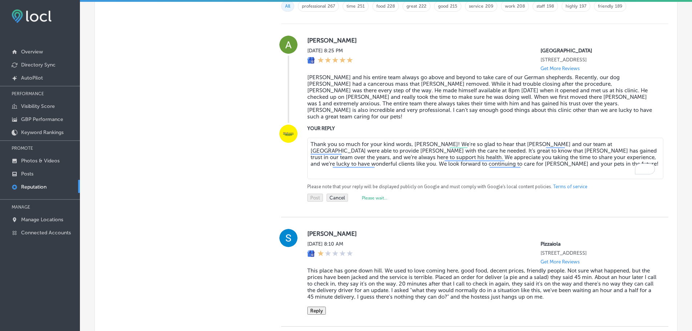
type textarea "x"
